Goal: Task Accomplishment & Management: Use online tool/utility

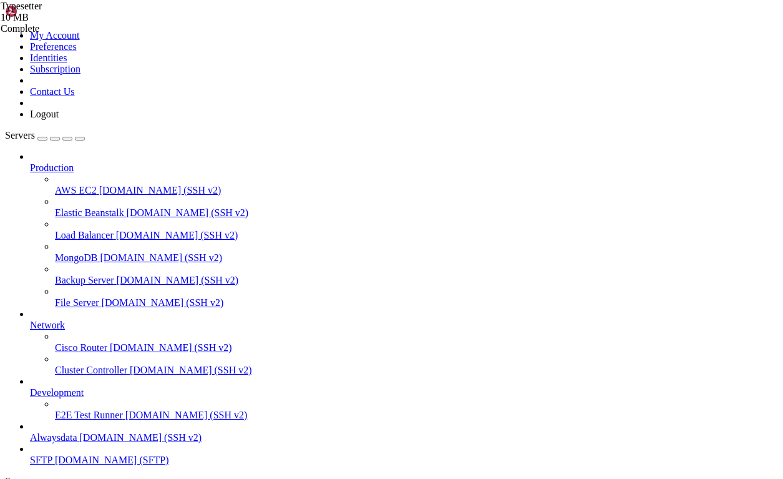
scroll to position [1241, 0]
type input "/home/[DEMOGRAPHIC_DATA]/www"
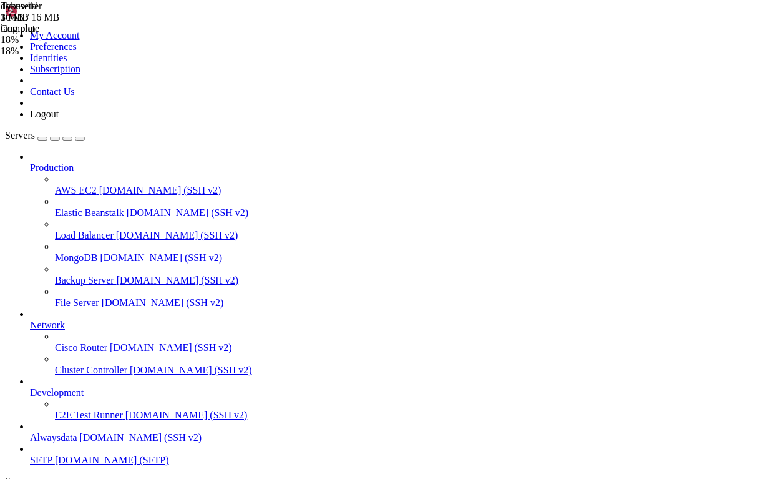
click at [762, 116] on div "Typesetter 10 MB Pending dokuwiki 3 MB / 16 MB lang.php 18% 18 %" at bounding box center [391, 239] width 783 height 479
click at [38, 11] on span "dokuwiki" at bounding box center [19, 6] width 37 height 11
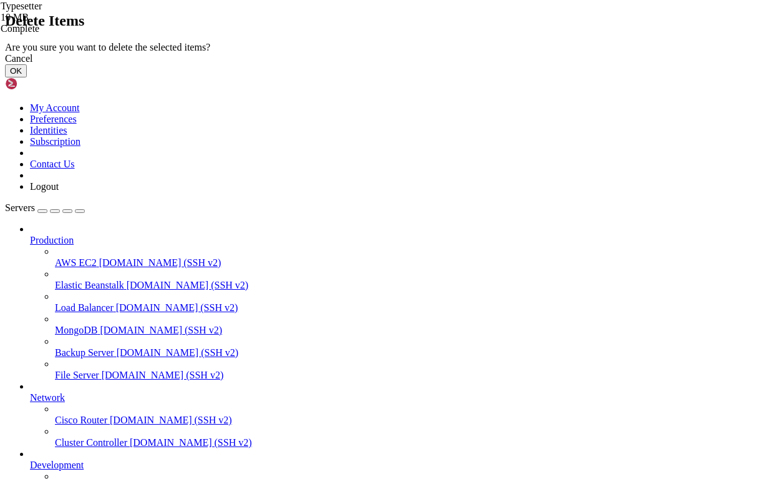
click at [27, 77] on button "OK" at bounding box center [16, 70] width 22 height 13
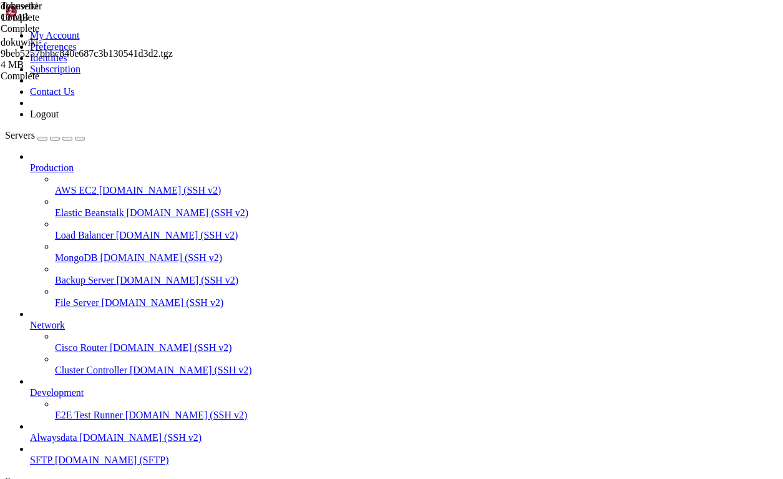
scroll to position [11, 0]
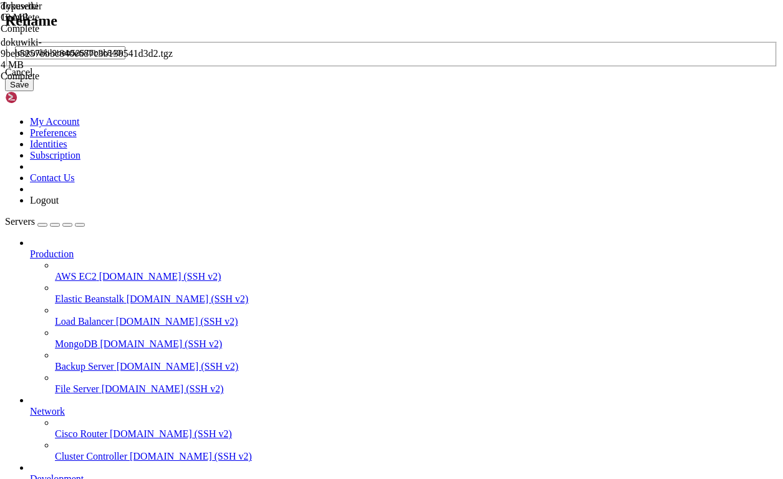
click at [125, 59] on input "dokuwiki-9beb5257bbbc840e687c3b130541d3d2.tgz" at bounding box center [70, 52] width 110 height 13
type input "dokuwiki.tgz"
click at [34, 91] on button "Save" at bounding box center [19, 84] width 29 height 13
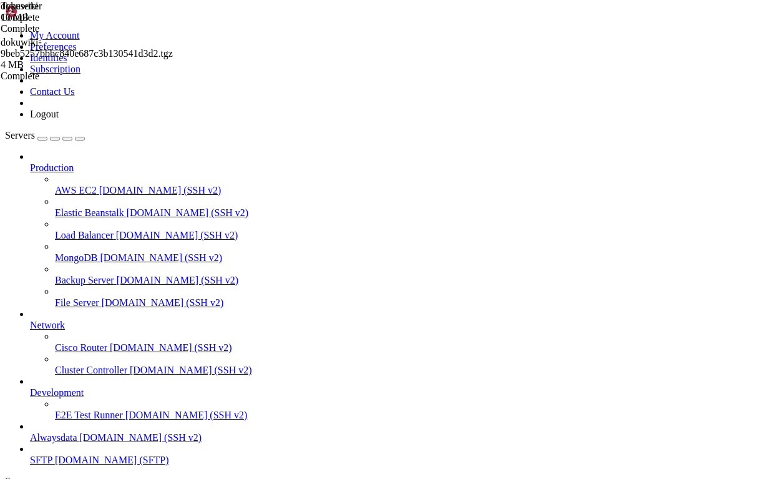
click at [80, 432] on span "[DOMAIN_NAME] (SSH v2)" at bounding box center [141, 437] width 122 height 11
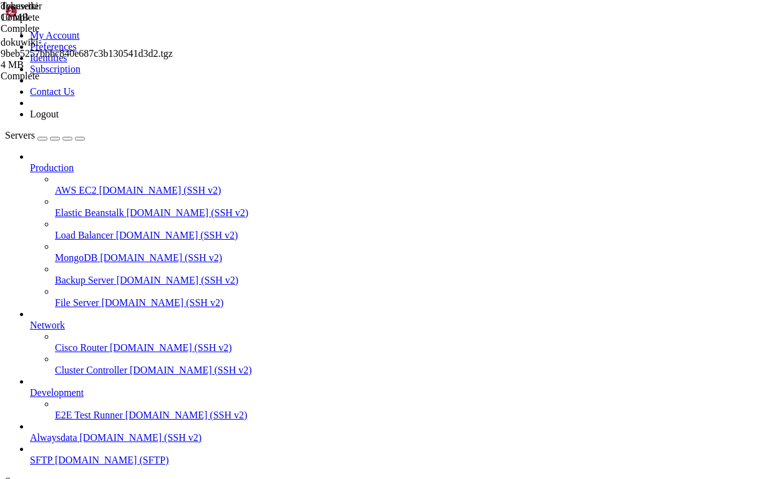
scroll to position [206024, 0]
click at [38, 454] on span "SFTP" at bounding box center [41, 459] width 22 height 11
click at [67, 454] on span "[DOMAIN_NAME] (SFTP)" at bounding box center [112, 459] width 114 height 11
click at [73, 432] on span "Alwaysdata" at bounding box center [53, 437] width 47 height 11
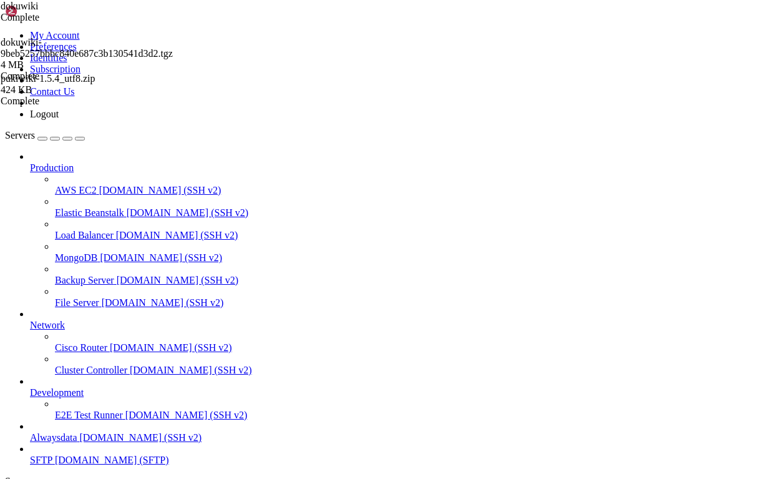
drag, startPoint x: 48, startPoint y: 1007, endPoint x: 202, endPoint y: 1007, distance: 153.5
drag, startPoint x: 228, startPoint y: 1049, endPoint x: 456, endPoint y: 1062, distance: 228.2
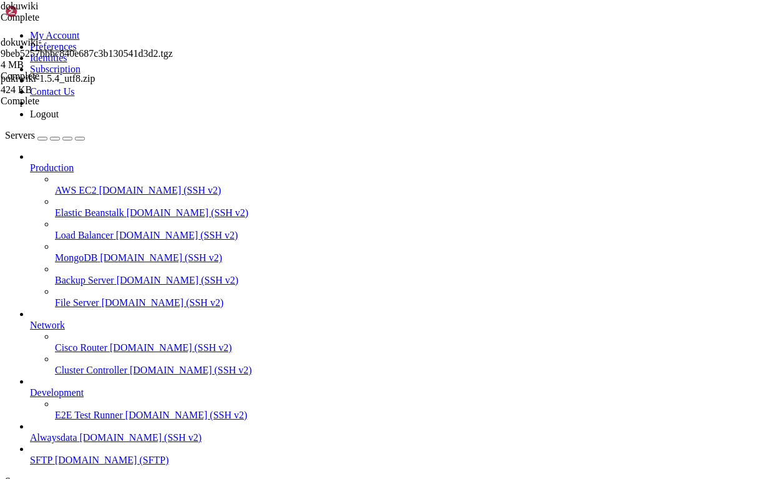
drag, startPoint x: 271, startPoint y: 1056, endPoint x: 408, endPoint y: 1056, distance: 136.7
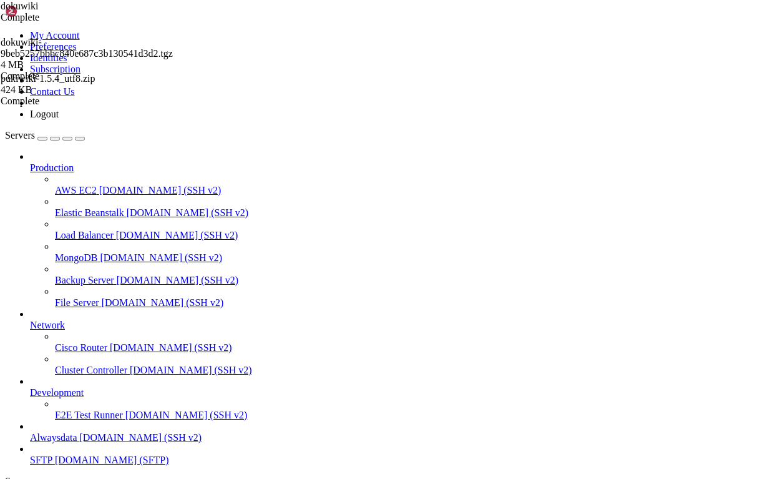
scroll to position [1284, 0]
drag, startPoint x: 111, startPoint y: 1122, endPoint x: 444, endPoint y: 1119, distance: 332.7
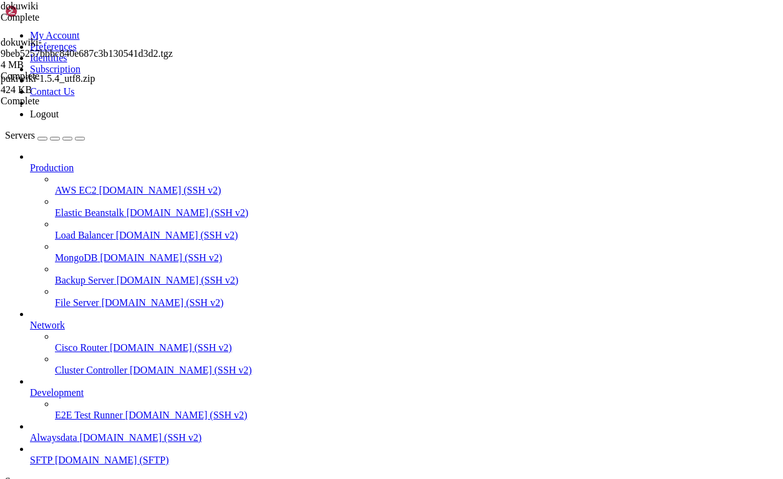
drag, startPoint x: 195, startPoint y: 1126, endPoint x: 441, endPoint y: 1129, distance: 245.9
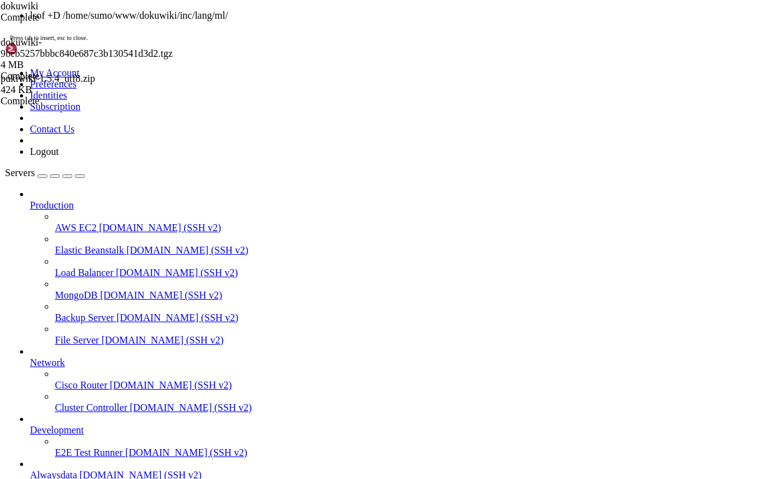
scroll to position [1422, 0]
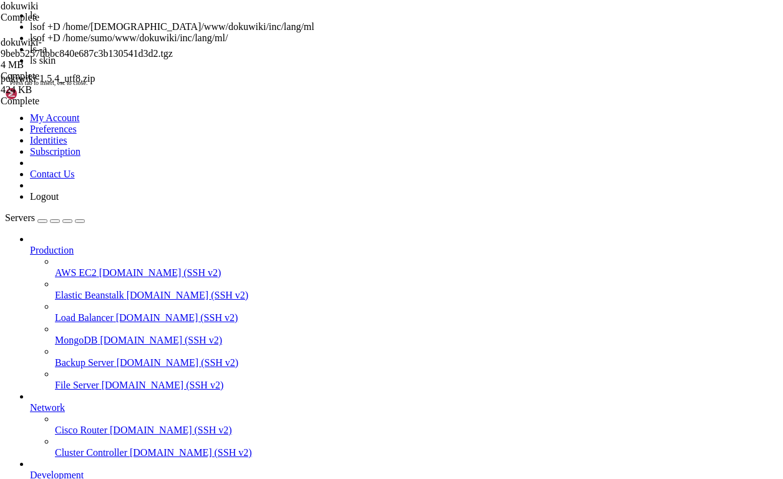
scroll to position [1507, 0]
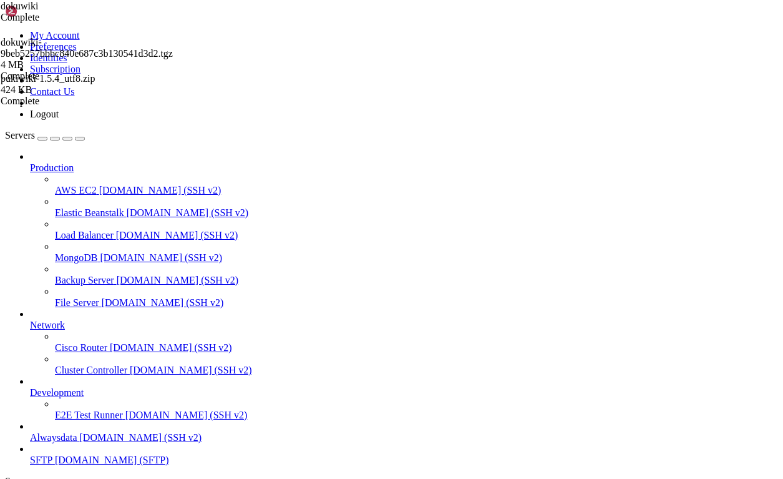
drag, startPoint x: 259, startPoint y: 1112, endPoint x: 376, endPoint y: 1110, distance: 116.7
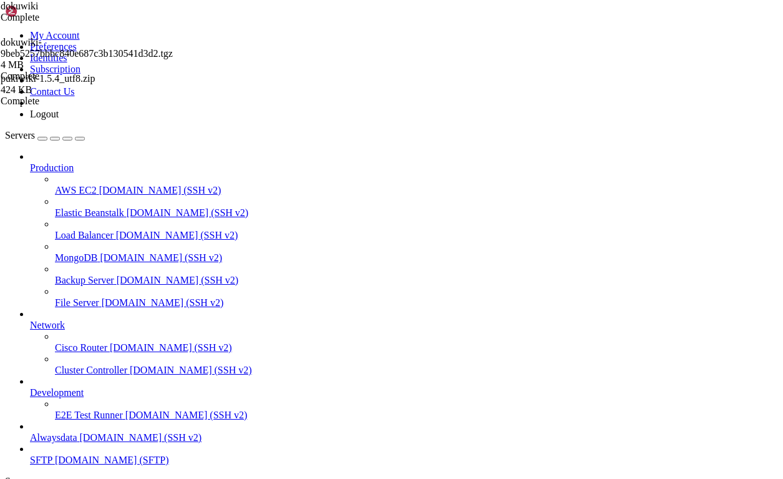
drag, startPoint x: 5, startPoint y: 1123, endPoint x: 122, endPoint y: 1129, distance: 116.9
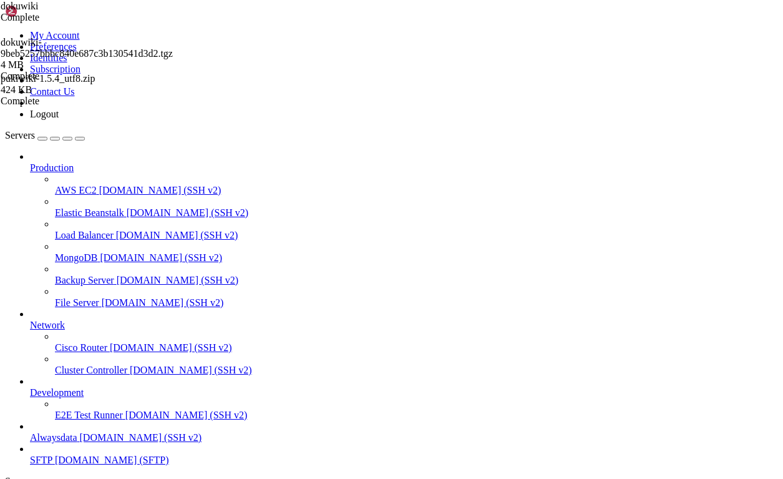
drag, startPoint x: 521, startPoint y: 1120, endPoint x: 10, endPoint y: 1126, distance: 511.2
copy x-row "rm: cannot remove 'dokuwiki/inc/lang/ml/.nfs00000000e87f9407000669c3': Device o…"
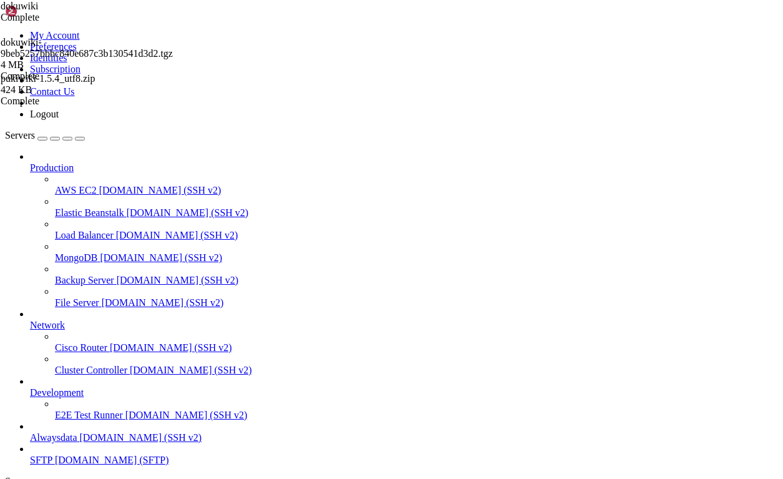
scroll to position [2239, 0]
drag, startPoint x: 515, startPoint y: 1120, endPoint x: 11, endPoint y: 1124, distance: 503.7
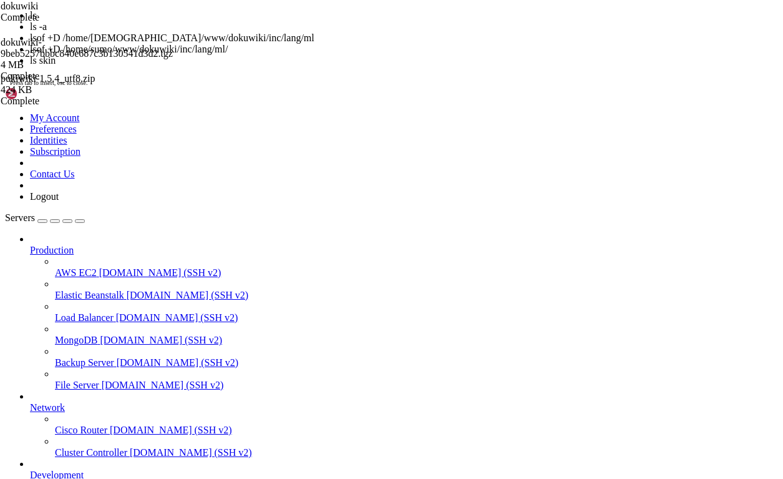
scroll to position [4966, 0]
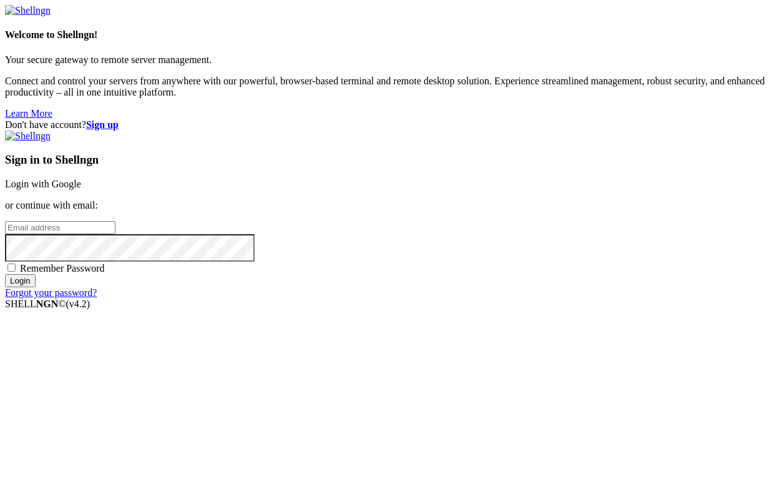
click at [81, 179] on link "Login with Google" at bounding box center [43, 184] width 76 height 11
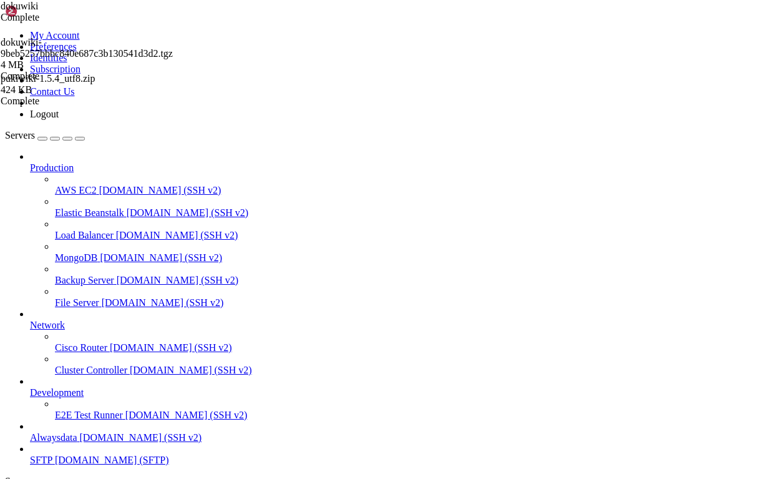
scroll to position [4419, 0]
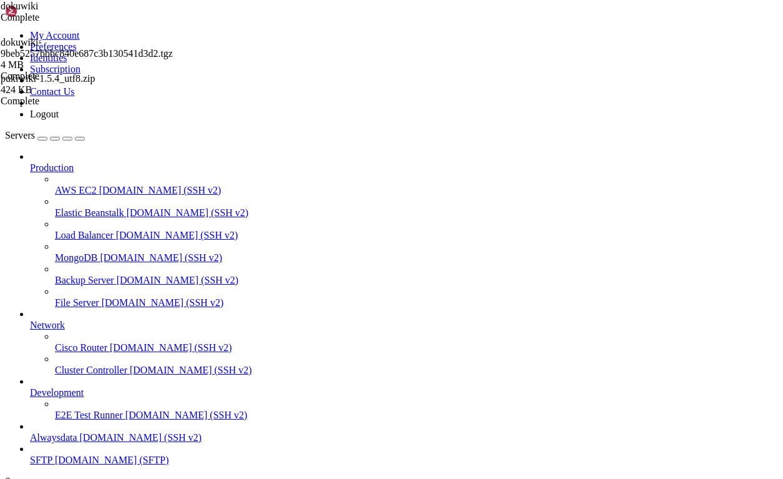
scroll to position [5072, 0]
